Goal: Navigation & Orientation: Find specific page/section

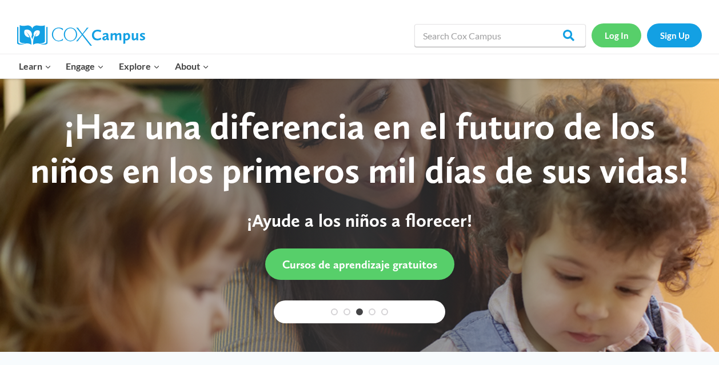
click at [602, 39] on link "Log In" at bounding box center [616, 34] width 50 height 23
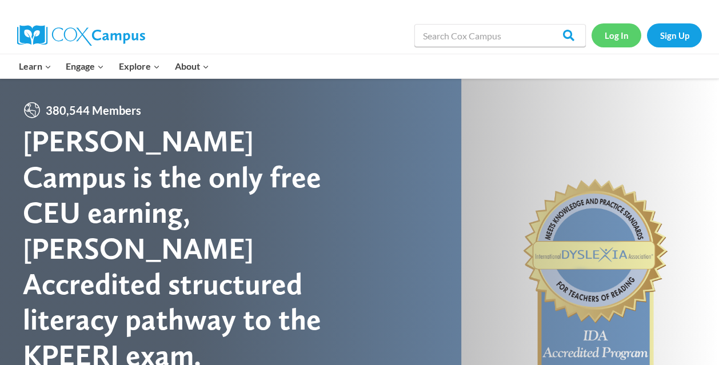
click at [603, 40] on link "Log In" at bounding box center [616, 34] width 50 height 23
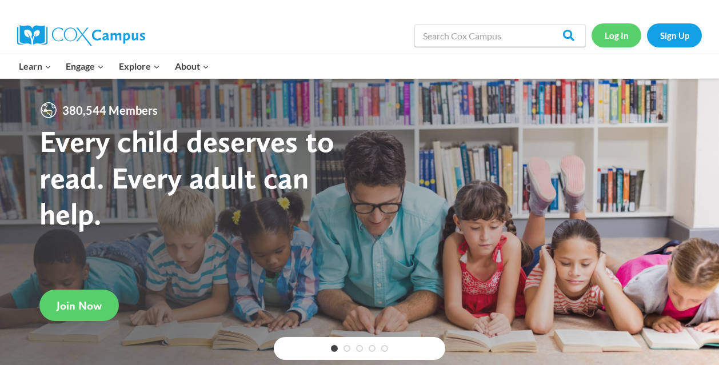
click at [615, 38] on link "Log In" at bounding box center [616, 34] width 50 height 23
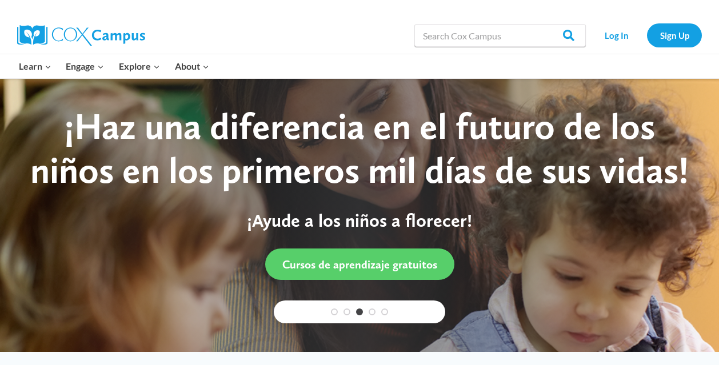
click at [510, 63] on div at bounding box center [585, 66] width 246 height 24
click at [612, 27] on link "Log In" at bounding box center [616, 34] width 50 height 23
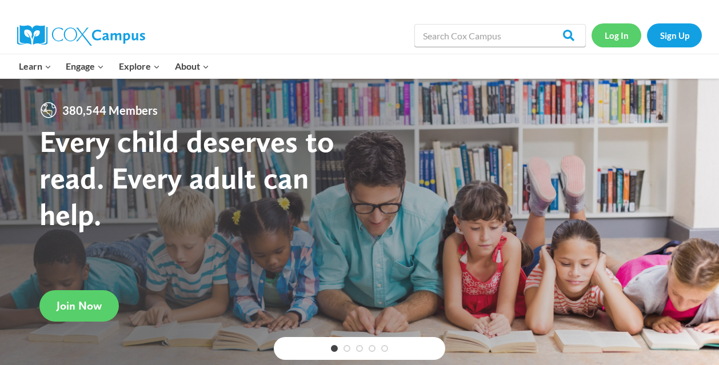
click at [619, 37] on link "Log In" at bounding box center [616, 34] width 50 height 23
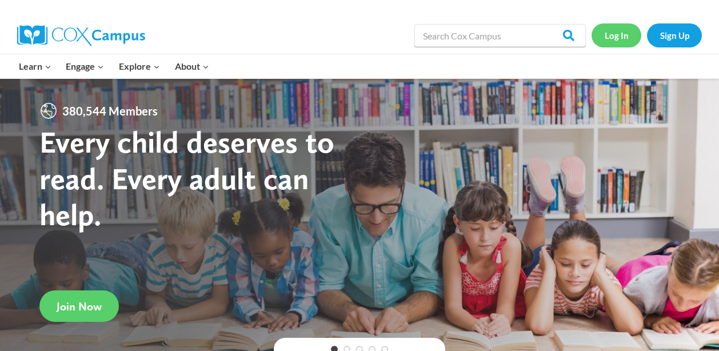
click at [612, 35] on link "Log In" at bounding box center [616, 34] width 50 height 23
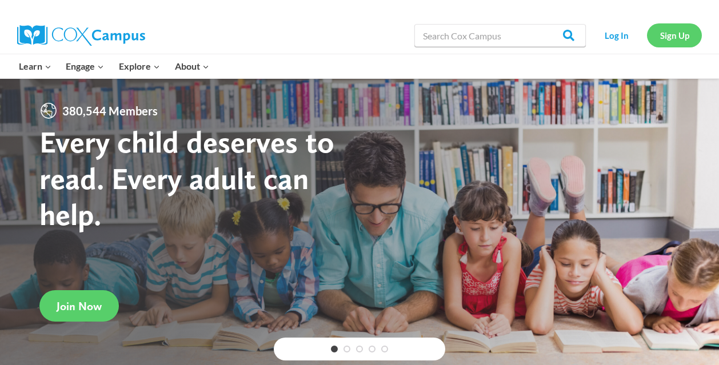
click at [656, 42] on link "Sign Up" at bounding box center [674, 34] width 55 height 23
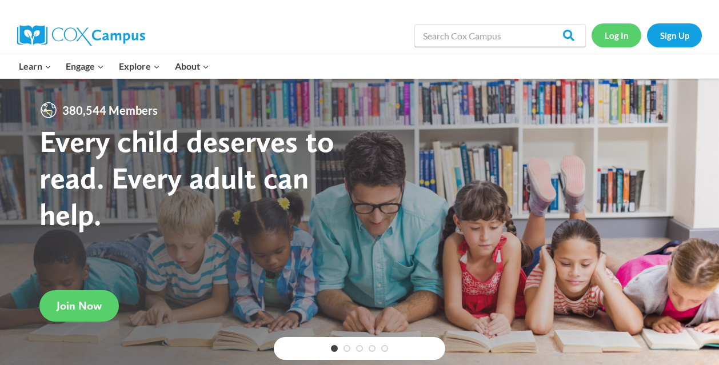
click at [613, 39] on link "Log In" at bounding box center [616, 34] width 50 height 23
